Goal: Information Seeking & Learning: Learn about a topic

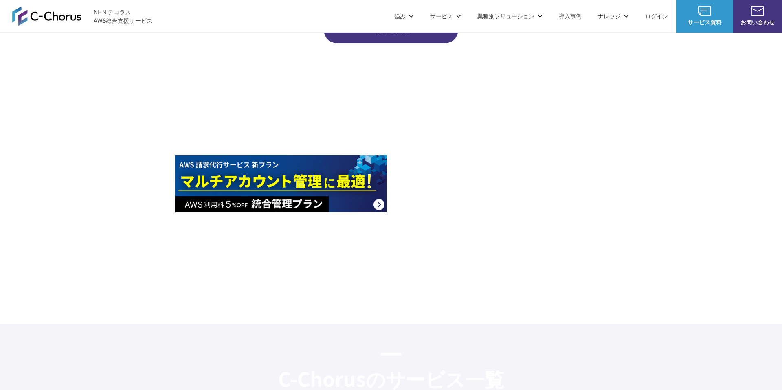
scroll to position [1036, 0]
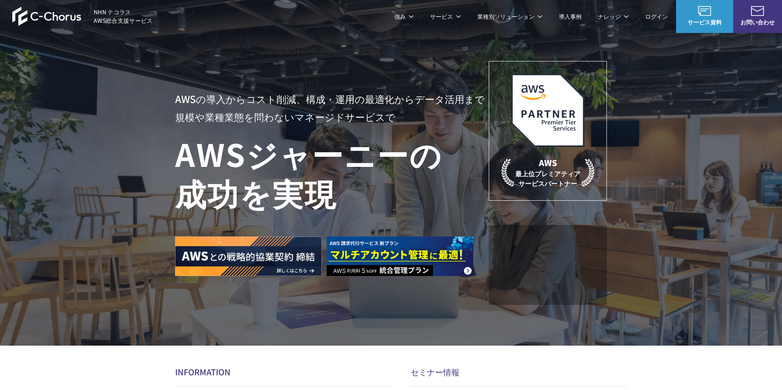
scroll to position [149, 0]
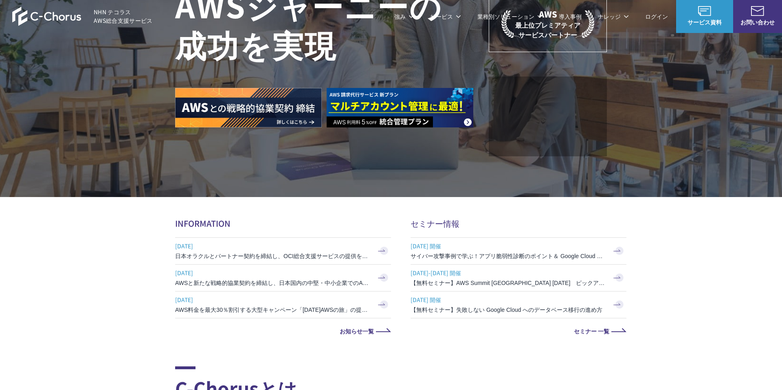
click at [446, 118] on img at bounding box center [400, 107] width 147 height 39
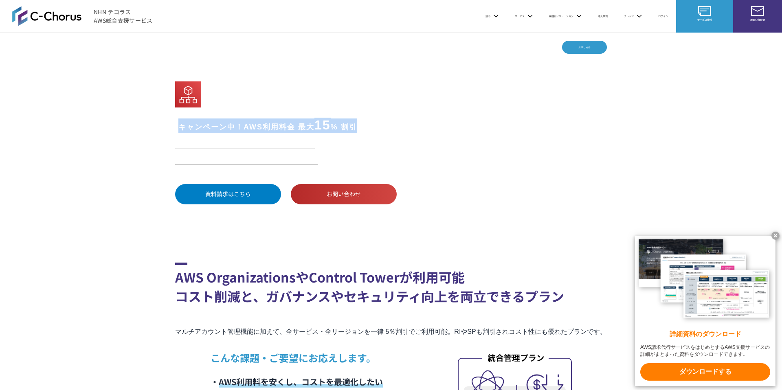
drag, startPoint x: 167, startPoint y: 129, endPoint x: 391, endPoint y: 130, distance: 224.4
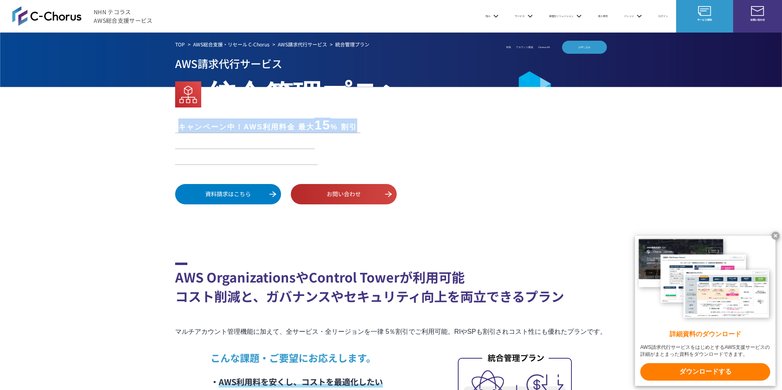
click at [391, 130] on div "TOP AWS総合支援・リセール C-Chorus AWS請求代行サービス 統合管理プラン AWS請求代行サービス 統合管理プラン キャンペーン中！AWS利用…" at bounding box center [391, 131] width 782 height 197
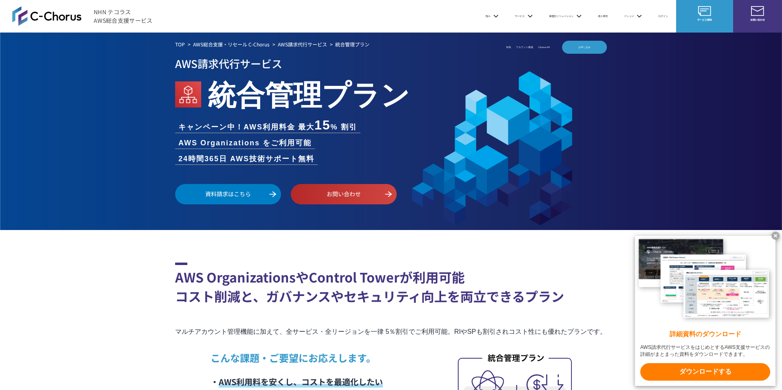
click at [395, 302] on h2 "AWS OrganizationsやControl Towerが利用可能 コスト削減と、ガバナンスやセキュリティ向上を両立できるプラン" at bounding box center [391, 284] width 432 height 43
drag, startPoint x: 175, startPoint y: 162, endPoint x: 347, endPoint y: 162, distance: 171.8
click at [347, 162] on ul "キャンペーン中！AWS利用料金 最大 15 % 割引 AWS Organizations をご利用可能 24時間365日 AWS技術サポート無料" at bounding box center [391, 141] width 432 height 46
click at [417, 281] on h2 "AWS OrganizationsやControl Towerが利用可能 コスト削減と、ガバナンスやセキュリティ向上を両立できるプラン" at bounding box center [391, 284] width 432 height 43
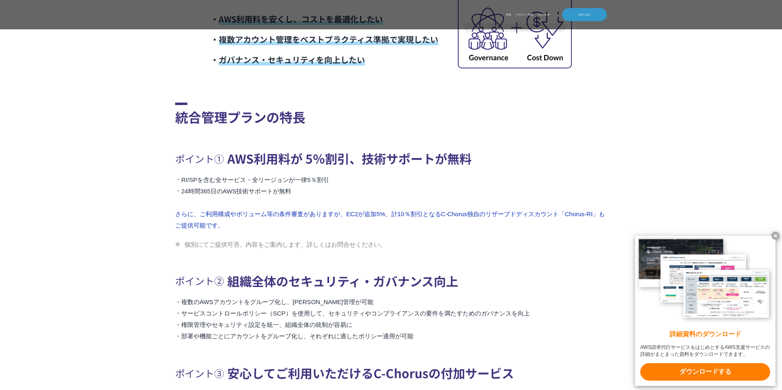
scroll to position [371, 0]
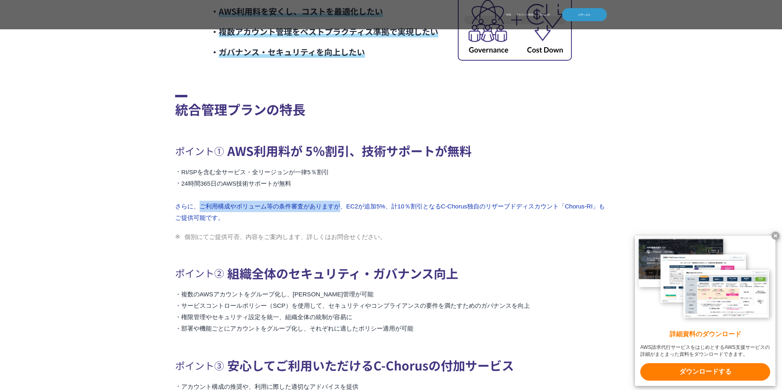
drag, startPoint x: 199, startPoint y: 204, endPoint x: 337, endPoint y: 205, distance: 138.0
click at [338, 205] on li "さらに、ご利用構成やボリューム等の条件審査がありますが、 EC2が追加5%、計10％割引となるC-Chorus独自のリザーブドディスカウント「Chorus-R…" at bounding box center [391, 212] width 432 height 23
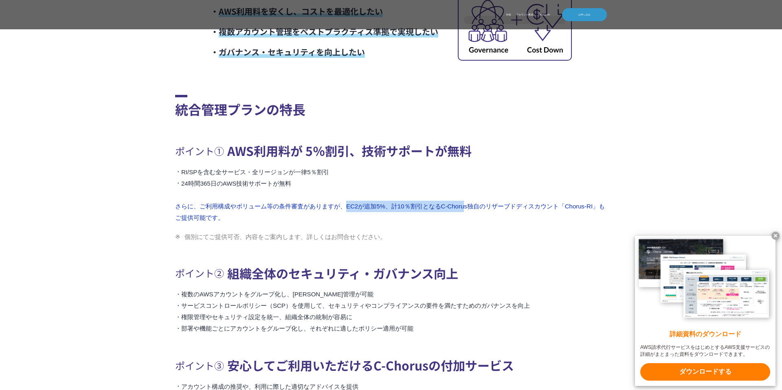
drag, startPoint x: 345, startPoint y: 206, endPoint x: 472, endPoint y: 204, distance: 126.7
click at [472, 204] on li "さらに、ご利用構成やボリューム等の条件審査がありますが、 EC2が追加5%、計10％割引となるC-Chorus独自のリザーブドディスカウント「Chorus-R…" at bounding box center [391, 212] width 432 height 23
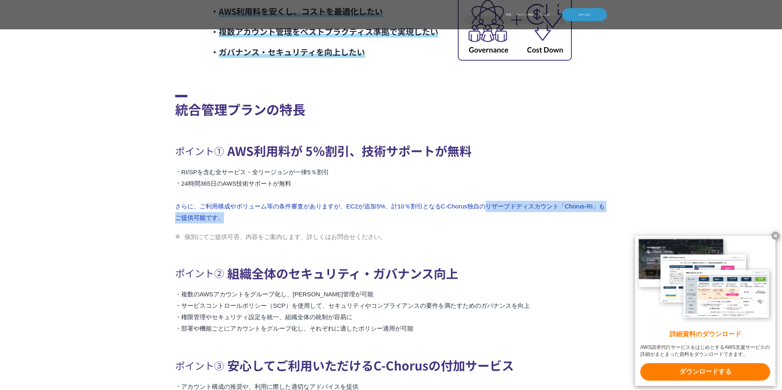
drag, startPoint x: 494, startPoint y: 208, endPoint x: 527, endPoint y: 224, distance: 37.3
click at [527, 224] on div "ポイント① AWS利用料が 5％割引、技術サポートが無料 RI/SPを含む全サービス・全リージョンが一律5％割引 24時間365日のAWS技術サポートが無料 …" at bounding box center [391, 190] width 432 height 103
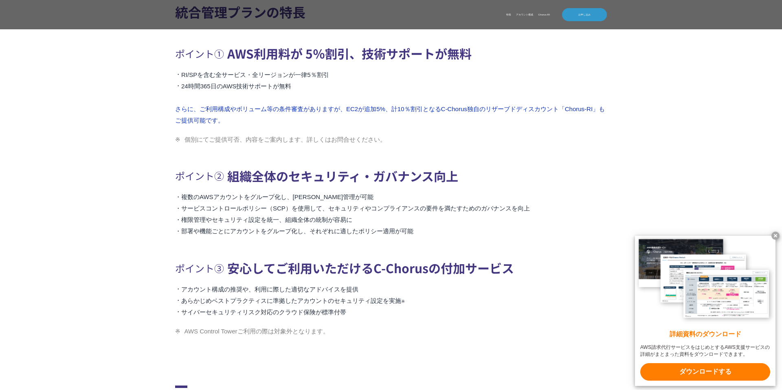
scroll to position [483, 0]
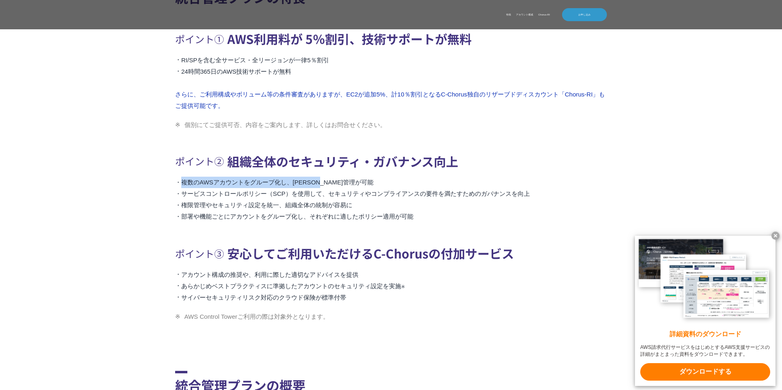
drag, startPoint x: 181, startPoint y: 182, endPoint x: 347, endPoint y: 183, distance: 166.1
click at [347, 183] on li "複数のAWSアカウントをグループ化し、一元管理が可能" at bounding box center [391, 182] width 432 height 11
drag, startPoint x: 347, startPoint y: 183, endPoint x: 257, endPoint y: 175, distance: 90.0
click at [257, 175] on div "ポイント② 組織全体のセキュリティ・ガバナンス向上 複数のAWSアカウントをグループ化し、一元管理が可能 サービスコントロールポリシー（SCP）を使用して、セ…" at bounding box center [391, 186] width 432 height 73
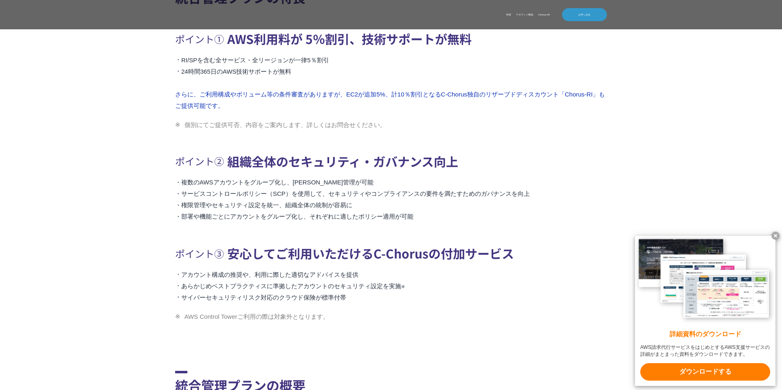
click at [308, 205] on li "権限管理やセキュリティ設定を統一、組織全体の統制が容易に" at bounding box center [391, 205] width 432 height 11
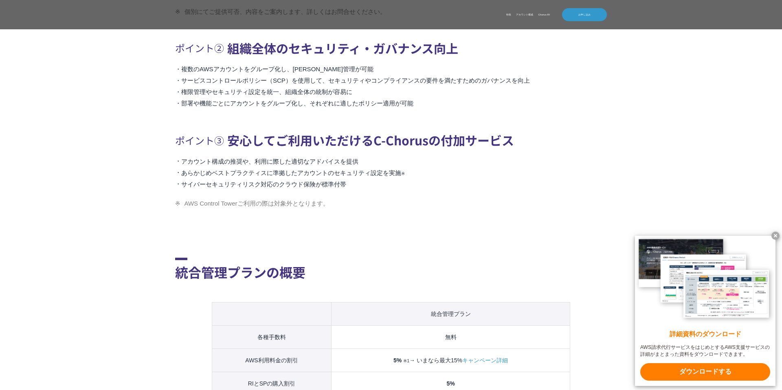
scroll to position [611, 0]
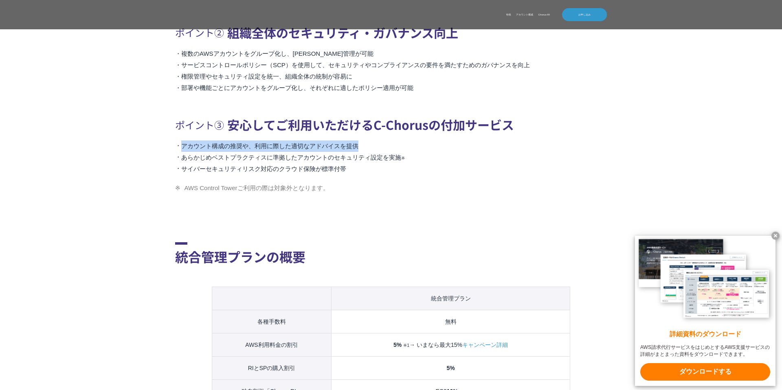
drag, startPoint x: 183, startPoint y: 146, endPoint x: 362, endPoint y: 148, distance: 179.2
click at [362, 148] on li "アカウント構成の推奨や、利用に際した適切なアドバイスを提供" at bounding box center [391, 145] width 432 height 11
drag, startPoint x: 362, startPoint y: 148, endPoint x: 197, endPoint y: 145, distance: 165.3
click at [197, 145] on li "アカウント構成の推奨や、利用に際した適切なアドバイスを提供" at bounding box center [391, 145] width 432 height 11
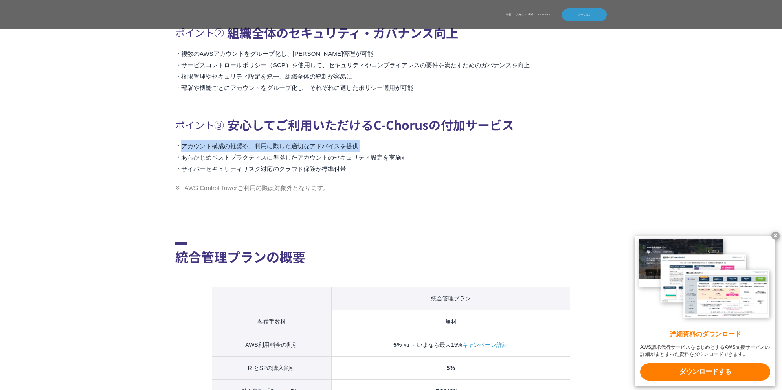
click at [183, 146] on li "アカウント構成の推奨や、利用に際した適切なアドバイスを提供" at bounding box center [391, 145] width 432 height 11
drag, startPoint x: 183, startPoint y: 146, endPoint x: 359, endPoint y: 147, distance: 176.3
click at [360, 147] on li "アカウント構成の推奨や、利用に際した適切なアドバイスを提供" at bounding box center [391, 145] width 432 height 11
click at [359, 147] on li "アカウント構成の推奨や、利用に際した適切なアドバイスを提供" at bounding box center [391, 145] width 432 height 11
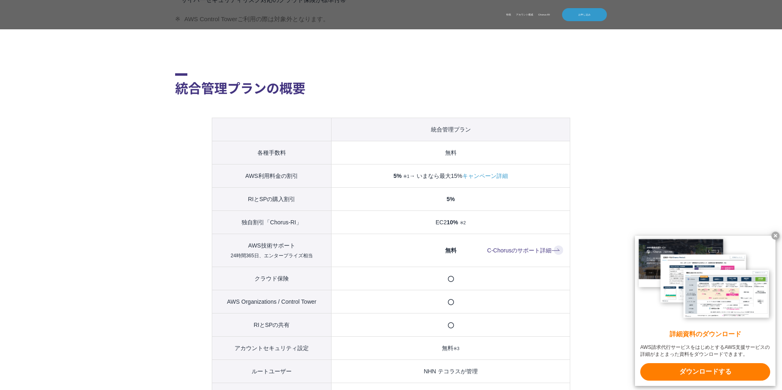
scroll to position [788, 0]
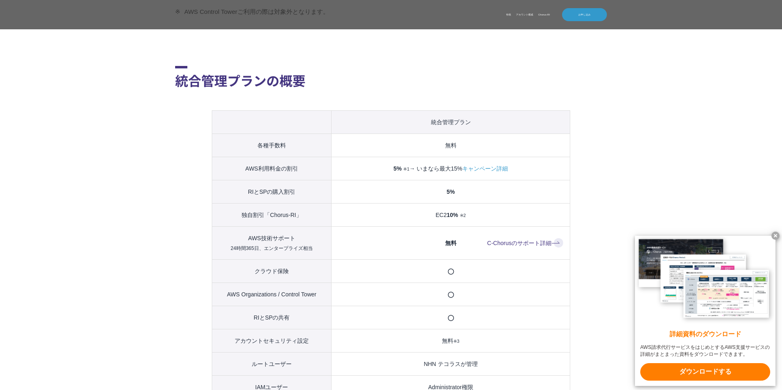
click at [489, 172] on link "キャンペーン詳細" at bounding box center [485, 169] width 46 height 10
drag, startPoint x: 386, startPoint y: 170, endPoint x: 406, endPoint y: 170, distance: 19.1
click at [406, 170] on td "5% ※1 → いまなら最大15% キャンペーン詳細" at bounding box center [450, 168] width 239 height 23
click at [406, 170] on small "※1" at bounding box center [406, 169] width 6 height 5
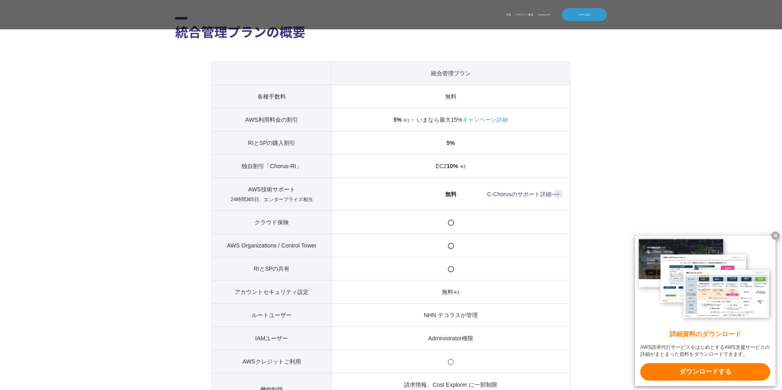
scroll to position [839, 0]
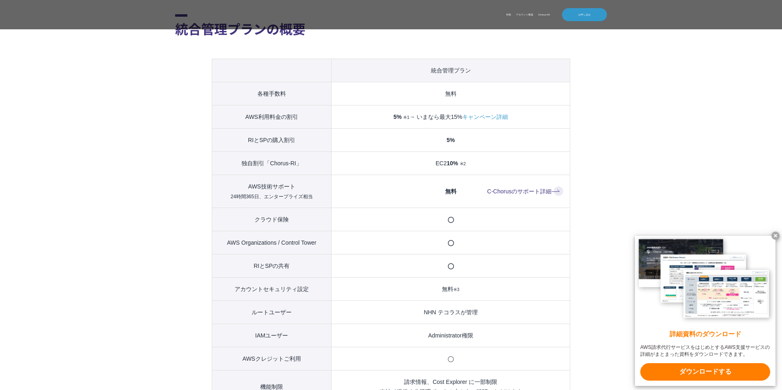
click at [522, 190] on link "C-Chorusのサポート詳細" at bounding box center [525, 192] width 76 height 10
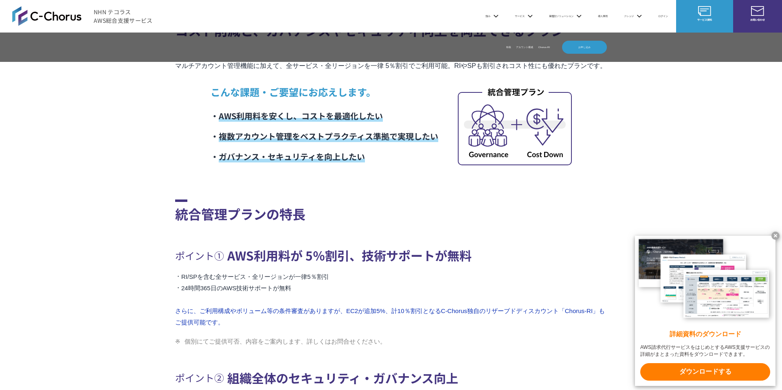
scroll to position [0, 0]
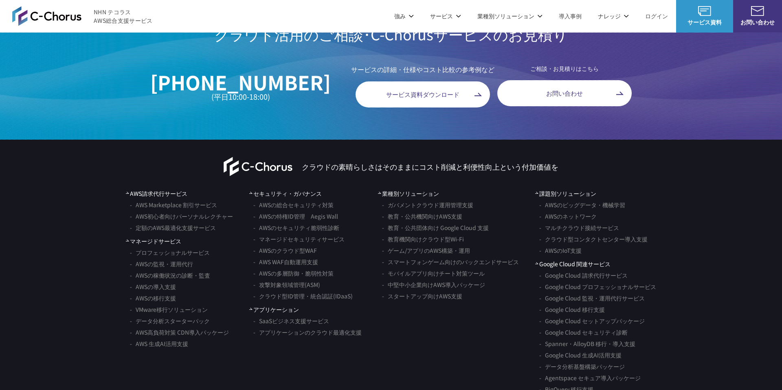
scroll to position [4689, 0]
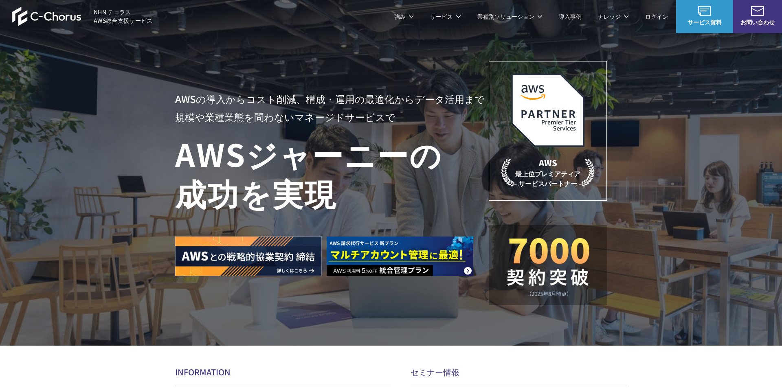
click at [112, 17] on span "NHN テコラス AWS総合支援サービス" at bounding box center [123, 16] width 59 height 17
